Goal: Task Accomplishment & Management: Complete application form

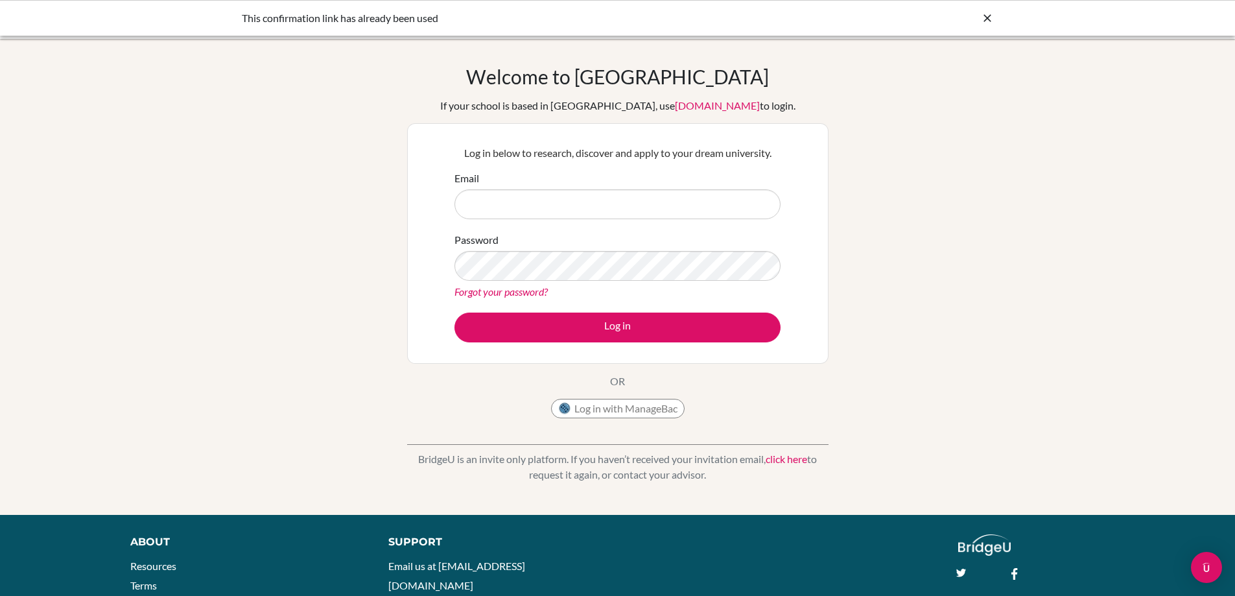
drag, startPoint x: 0, startPoint y: 0, endPoint x: 518, endPoint y: 206, distance: 557.6
click at [518, 206] on input "Email" at bounding box center [618, 204] width 326 height 30
type input "director@altamira.edu.co"
click at [503, 292] on link "Forgot your password?" at bounding box center [501, 291] width 93 height 12
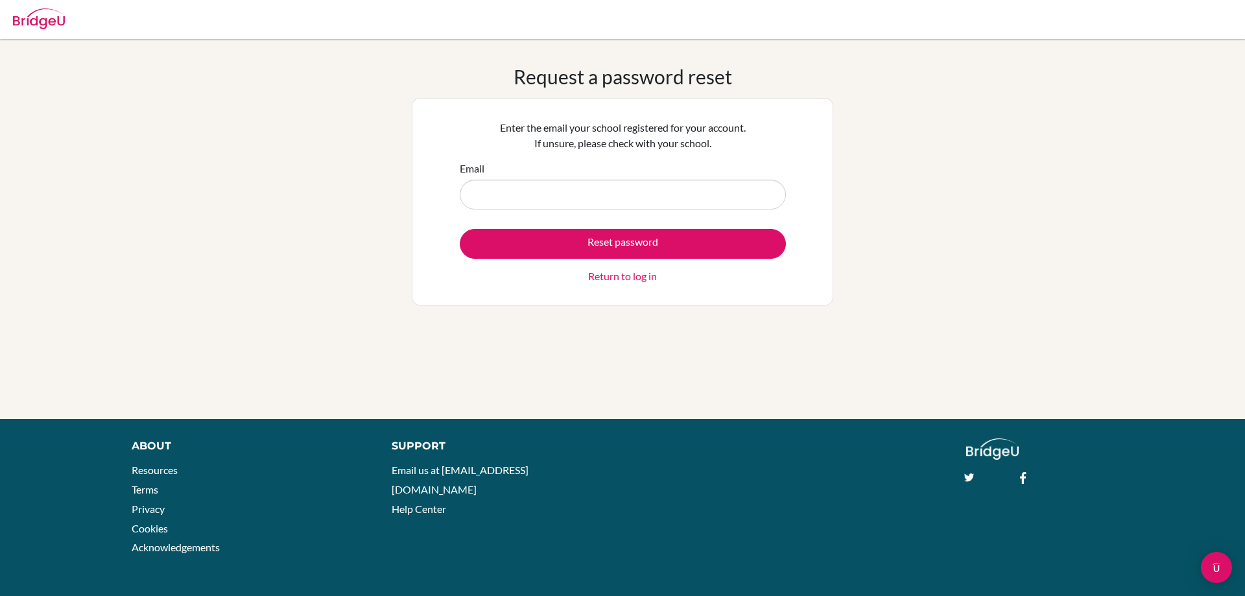
click at [565, 188] on input "Email" at bounding box center [623, 195] width 326 height 30
type input "[EMAIL_ADDRESS][DOMAIN_NAME]"
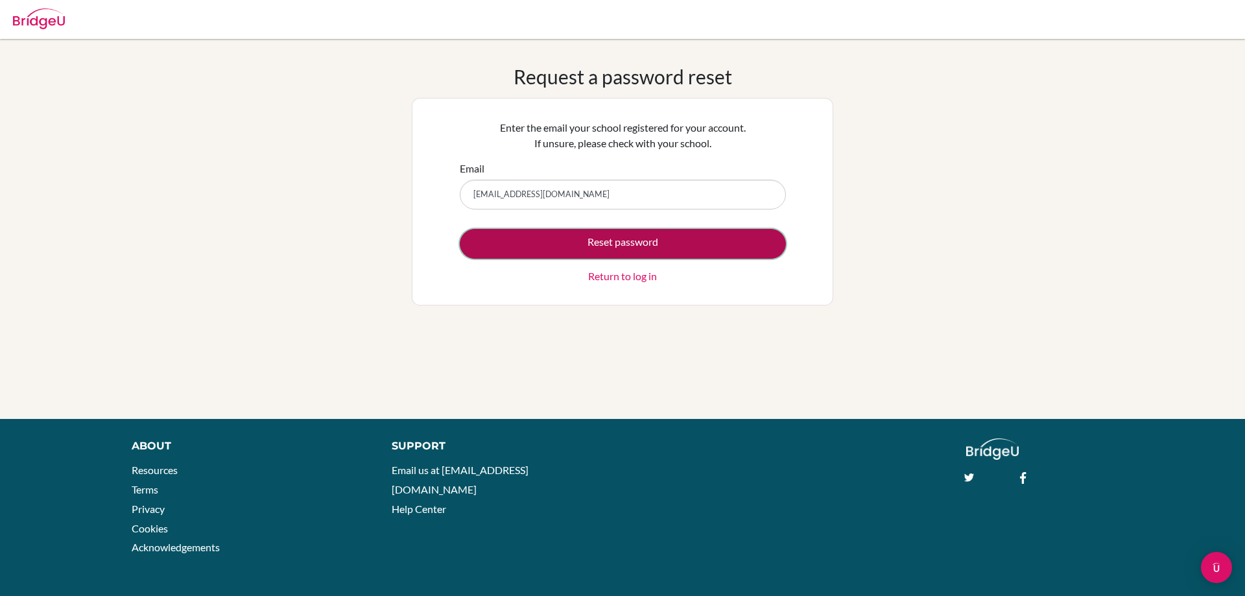
click at [609, 243] on button "Reset password" at bounding box center [623, 244] width 326 height 30
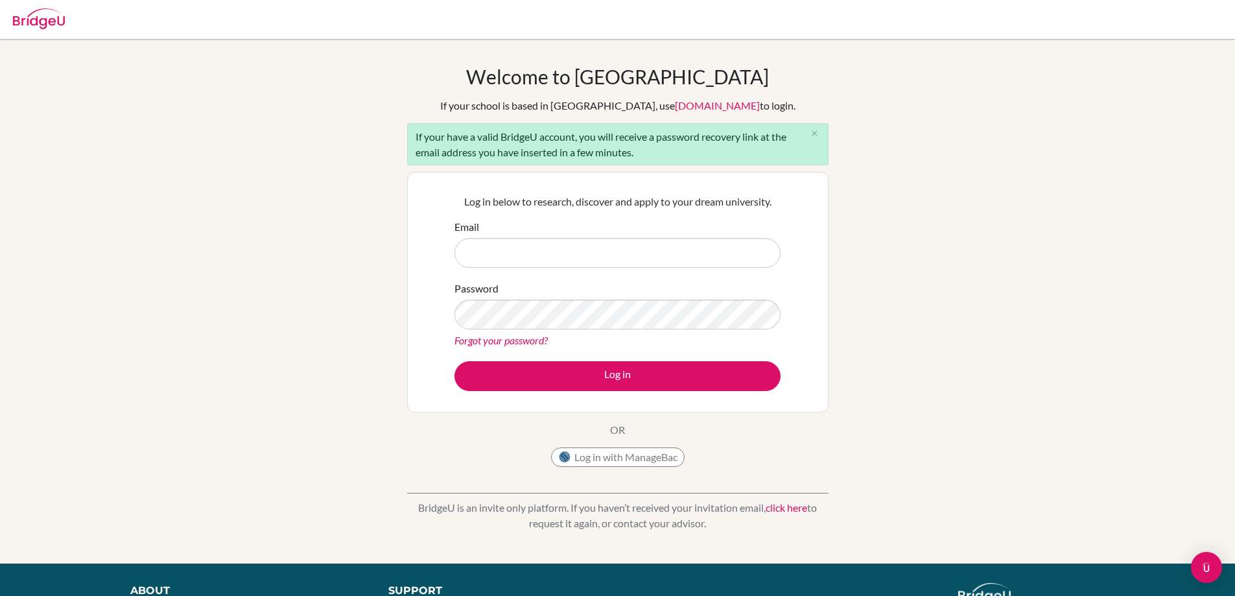
click at [495, 251] on input "Email" at bounding box center [618, 253] width 326 height 30
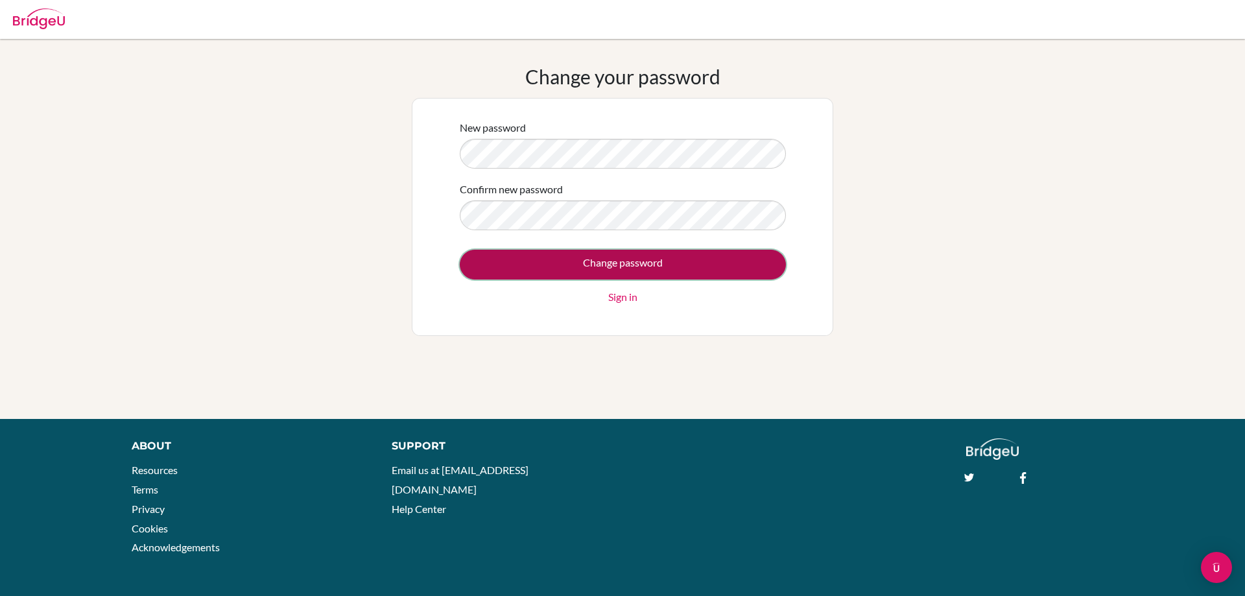
click at [589, 265] on input "Change password" at bounding box center [623, 265] width 326 height 30
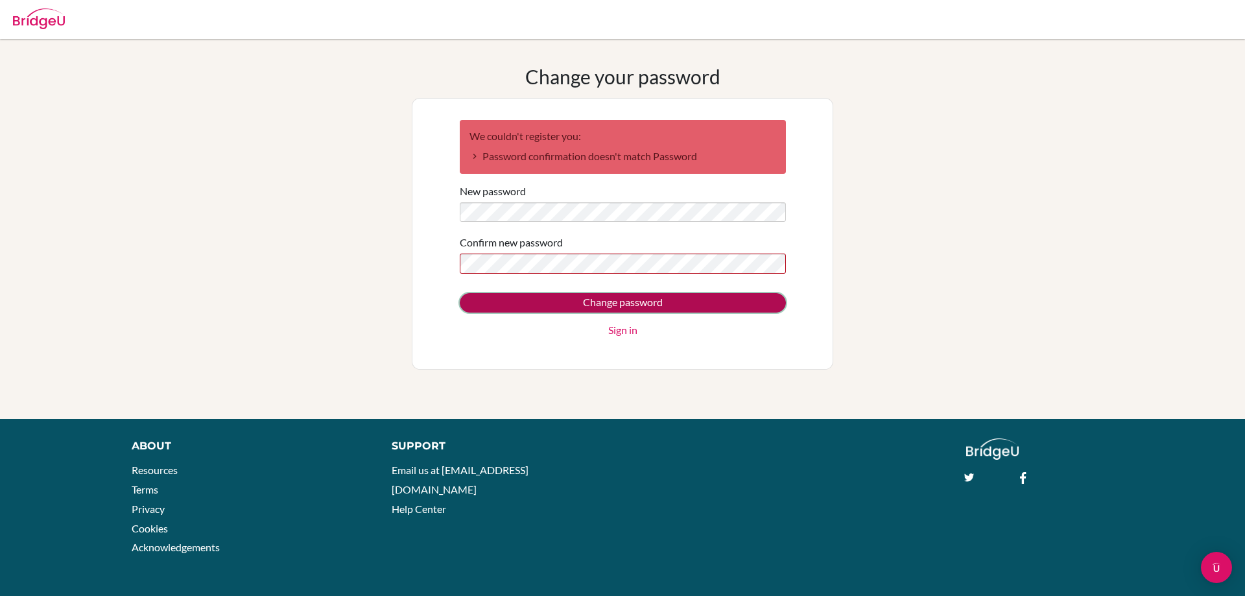
click at [623, 301] on input "Change password" at bounding box center [623, 302] width 326 height 19
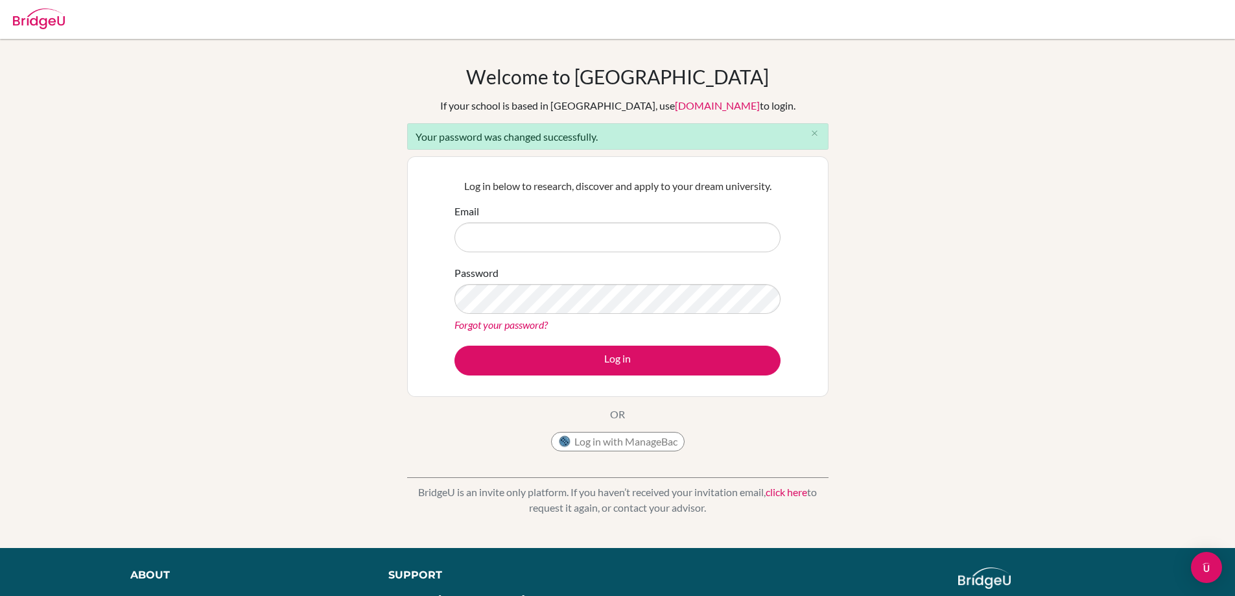
click at [518, 243] on input "Email" at bounding box center [618, 237] width 326 height 30
type input "[EMAIL_ADDRESS][DOMAIN_NAME]"
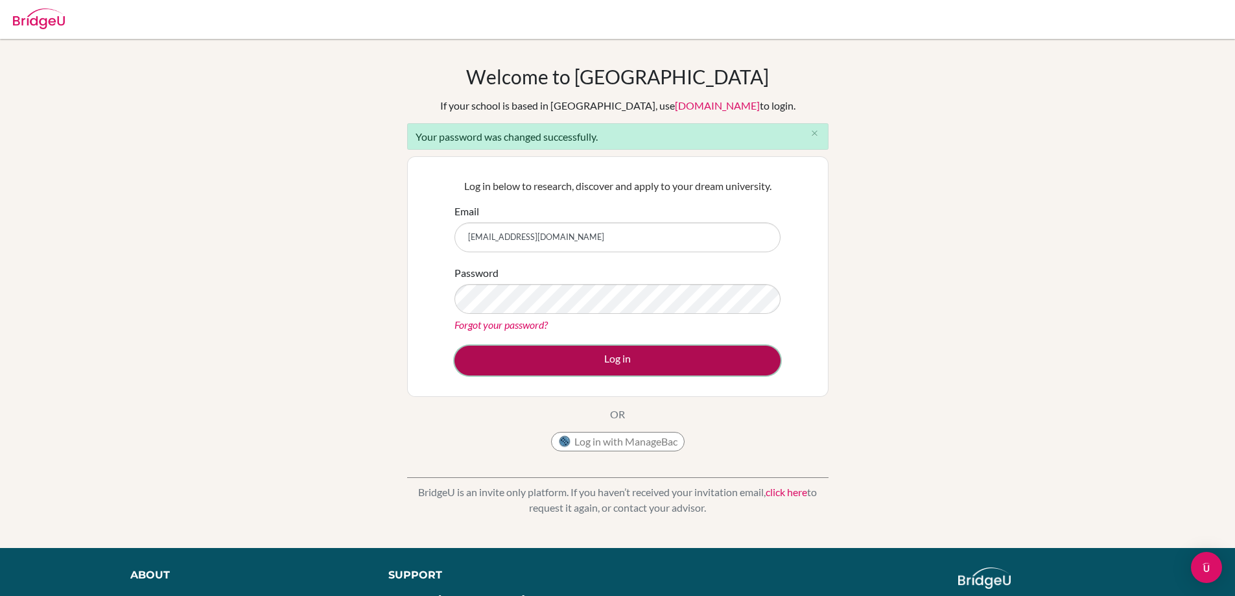
click at [628, 352] on button "Log in" at bounding box center [618, 361] width 326 height 30
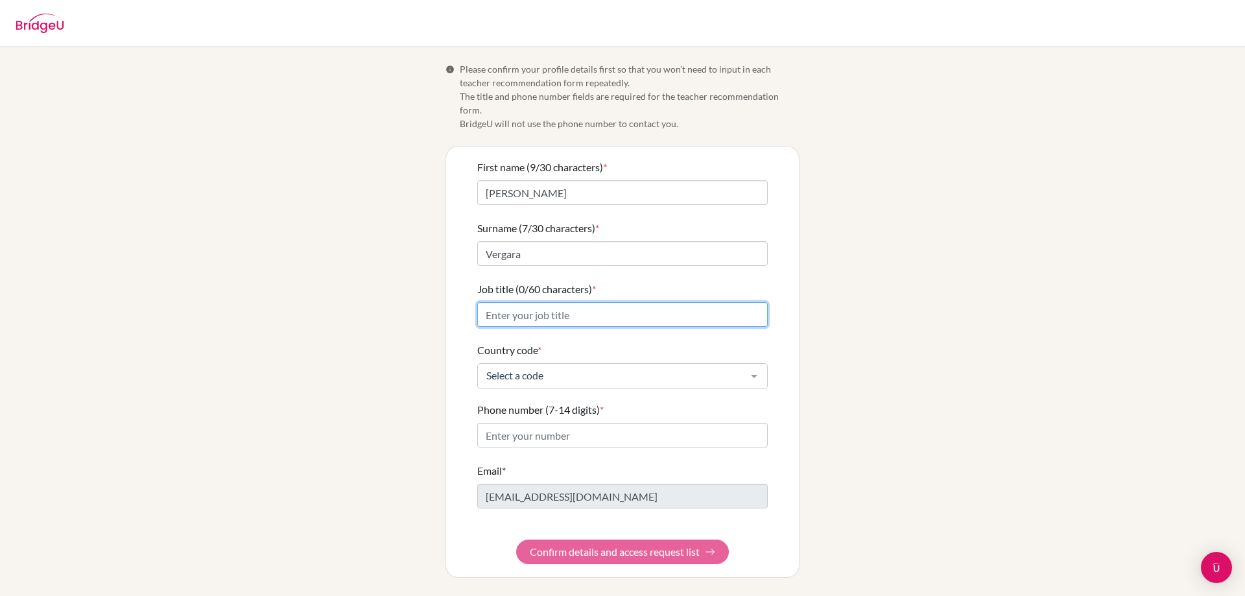
click at [658, 302] on input "Job title (0/60 characters) *" at bounding box center [622, 314] width 290 height 25
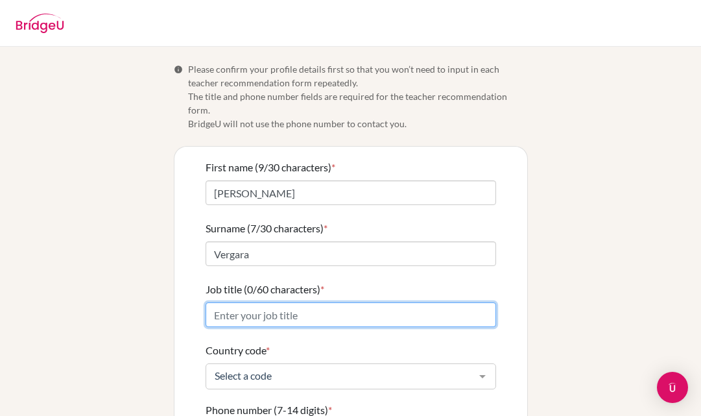
click at [222, 302] on input "Job title (0/60 characters) *" at bounding box center [351, 314] width 290 height 25
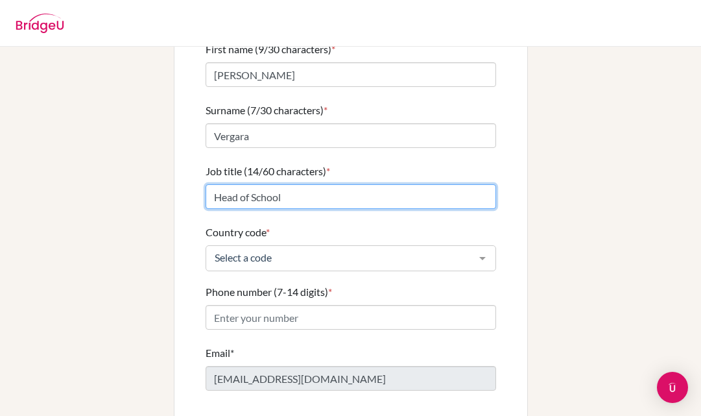
scroll to position [130, 0]
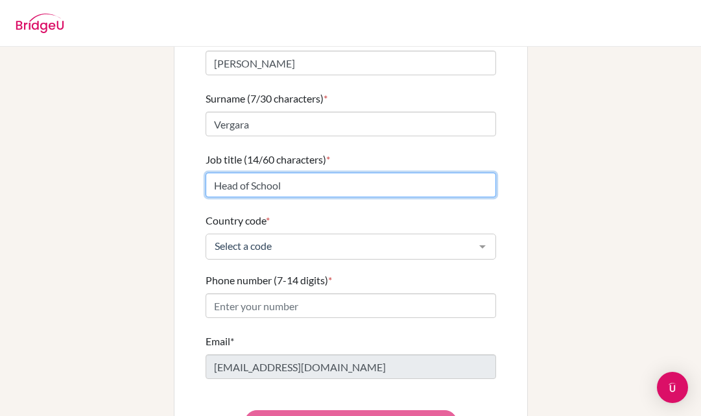
type input "Head of School"
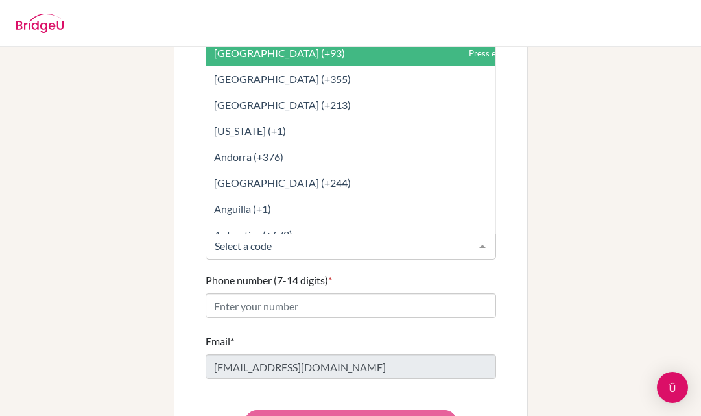
click at [477, 234] on div at bounding box center [482, 246] width 26 height 25
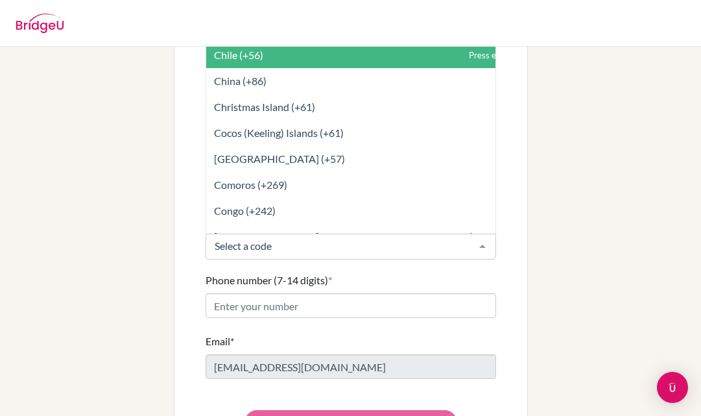
scroll to position [1102, 0]
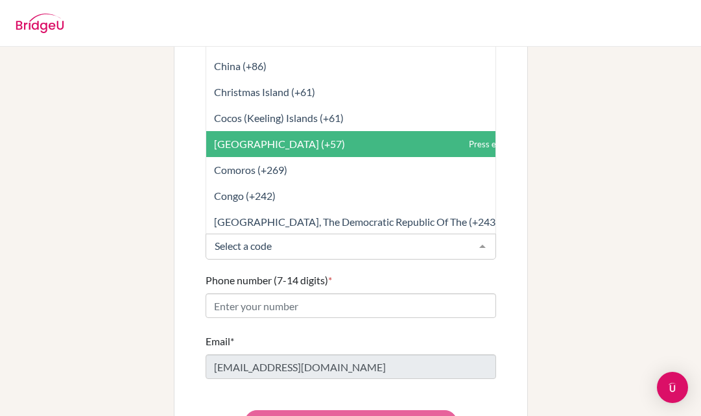
click at [253, 131] on span "Colombia (+57)" at bounding box center [379, 144] width 347 height 26
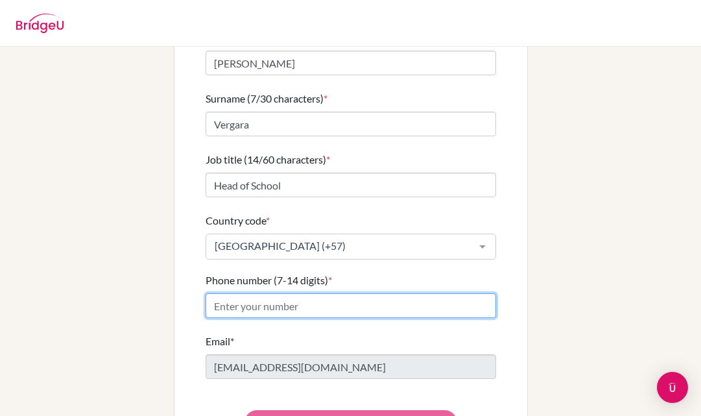
click at [357, 295] on input "Phone number (7-14 digits) *" at bounding box center [351, 305] width 290 height 25
type input "3215395132"
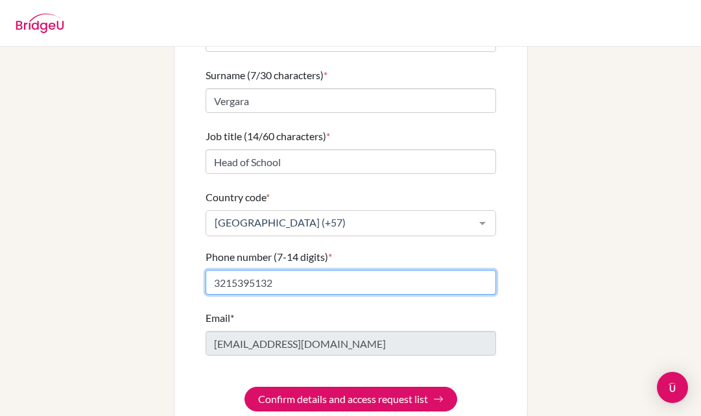
scroll to position [164, 0]
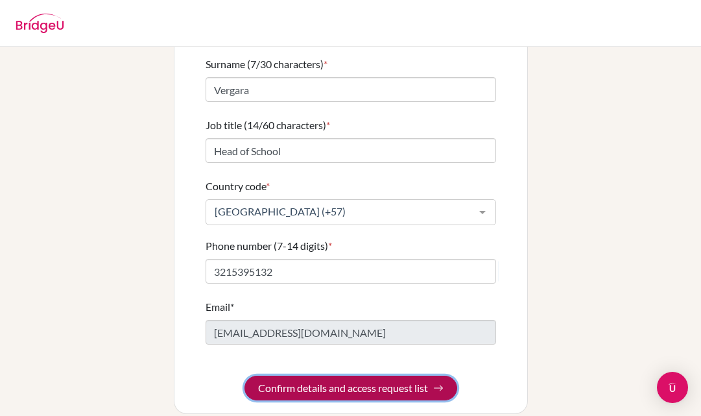
click at [333, 375] on button "Confirm details and access request list" at bounding box center [350, 387] width 213 height 25
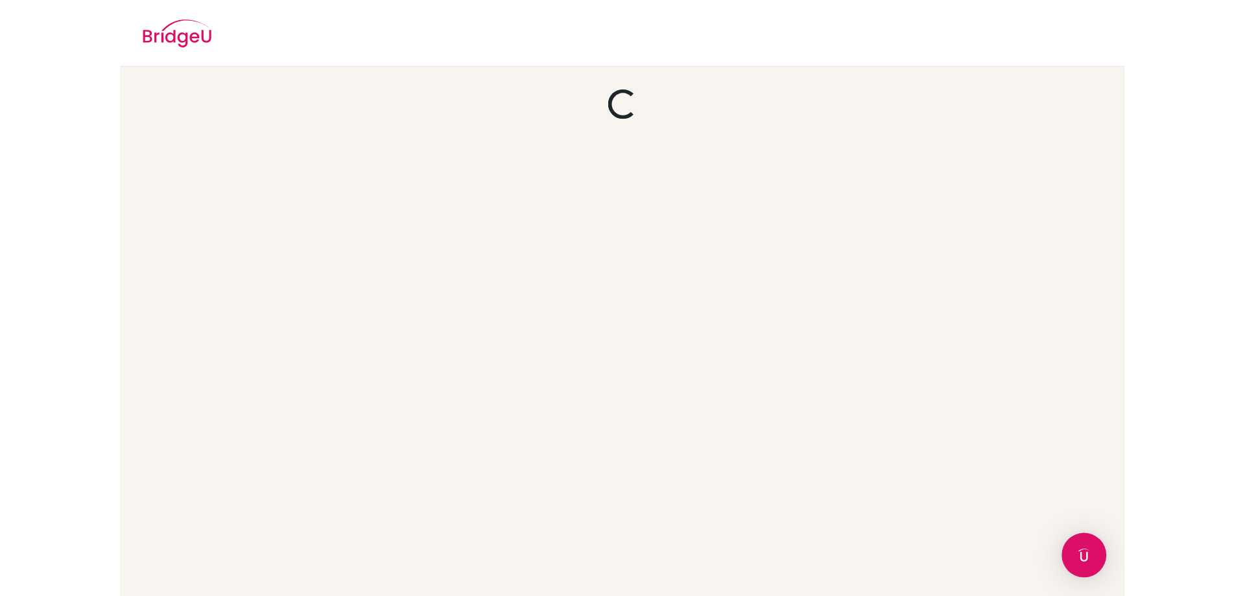
scroll to position [0, 0]
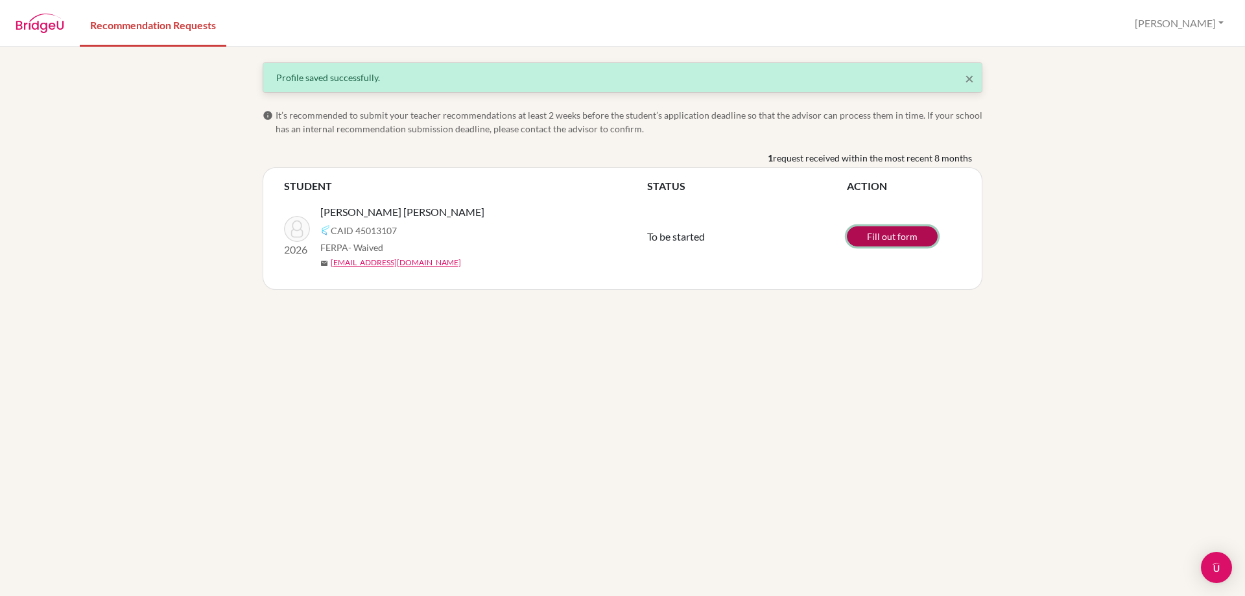
click at [881, 231] on link "Fill out form" at bounding box center [892, 236] width 91 height 20
click at [869, 234] on link "Fill out form" at bounding box center [892, 236] width 91 height 20
